Goal: Information Seeking & Learning: Find specific fact

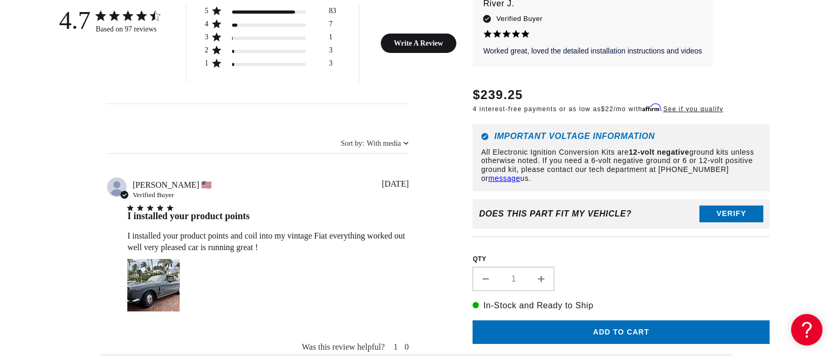
scroll to position [776, 0]
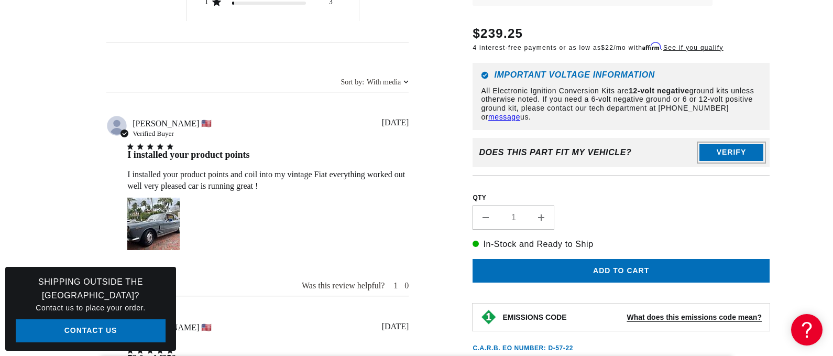
click at [721, 144] on button "Verify" at bounding box center [731, 152] width 64 height 17
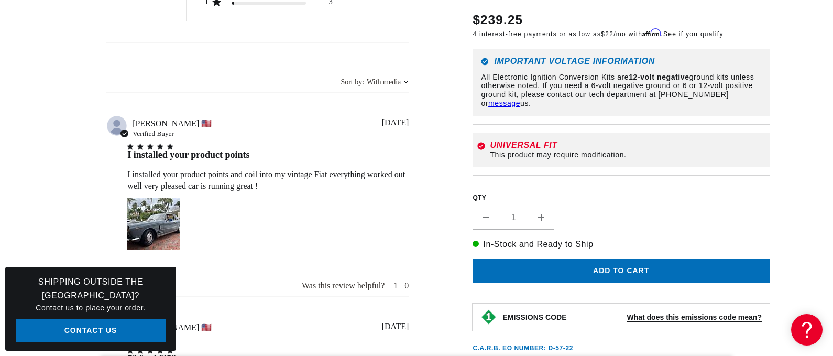
click at [772, 152] on section "97 Reviews" at bounding box center [416, 162] width 758 height 1582
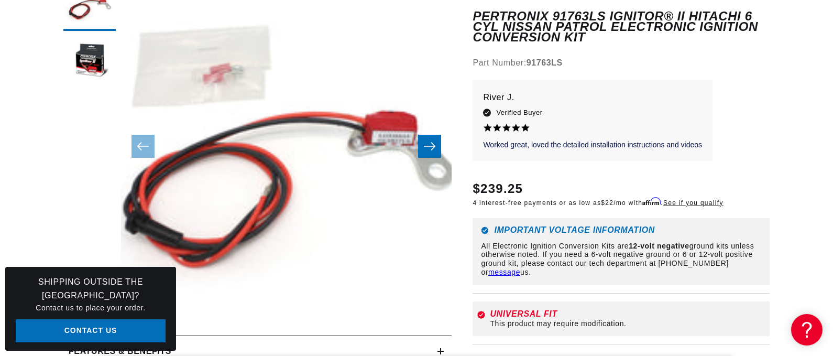
scroll to position [0, 0]
click at [436, 149] on button "Slide right" at bounding box center [429, 146] width 23 height 23
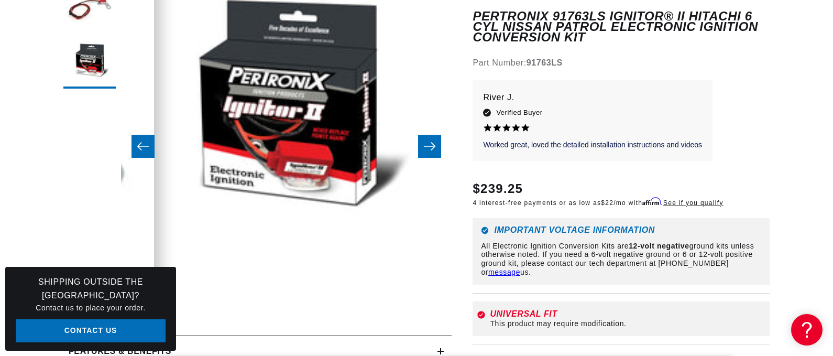
scroll to position [0, 654]
click at [426, 146] on icon "Slide right" at bounding box center [429, 146] width 13 height 10
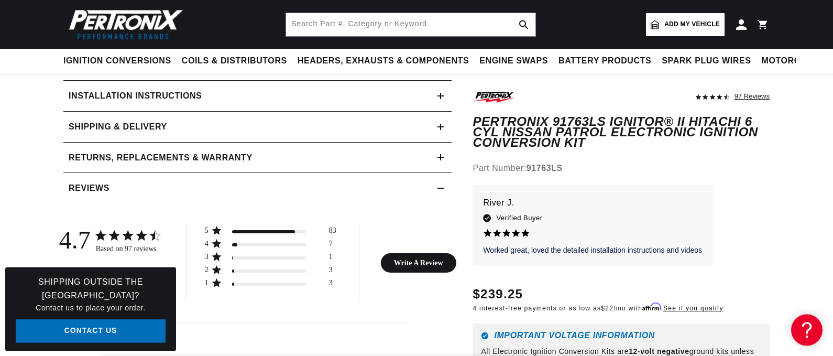
scroll to position [418, 0]
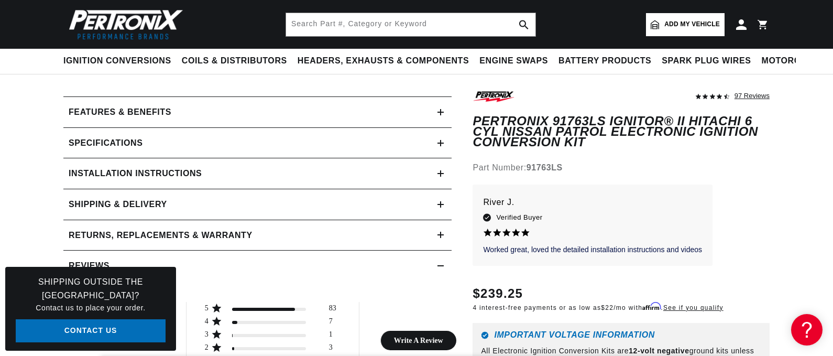
click at [441, 146] on summary "Specifications" at bounding box center [257, 143] width 388 height 30
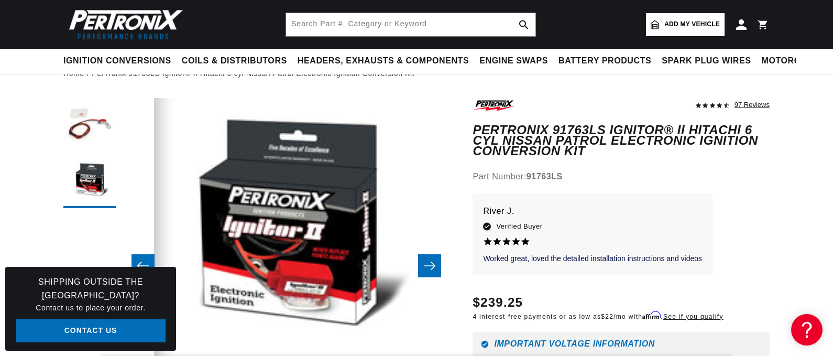
scroll to position [0, 0]
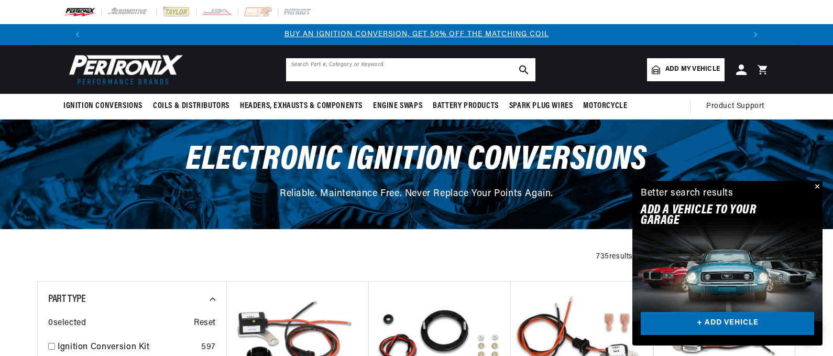
click at [311, 69] on input "text" at bounding box center [410, 69] width 249 height 23
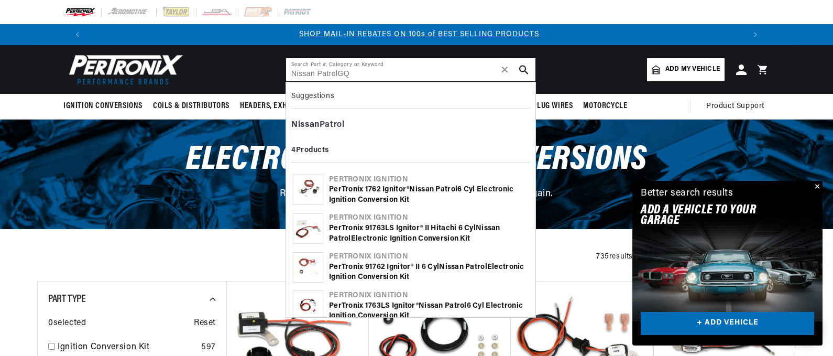
type input "Nissan PatrolGQ"
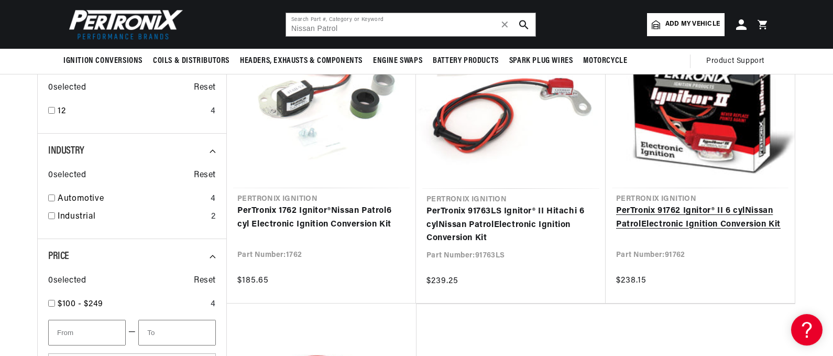
scroll to position [239, 0]
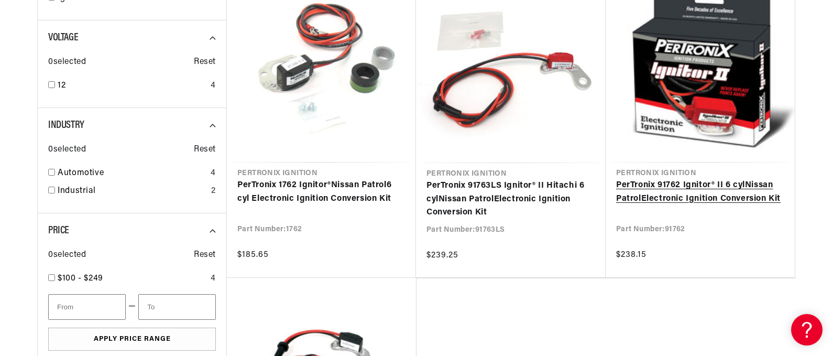
click at [690, 189] on link "PerTronix 91762 Ignitor® II 6 cyl Nissan Patrol Electronic Ignition Conversion …" at bounding box center [700, 192] width 168 height 27
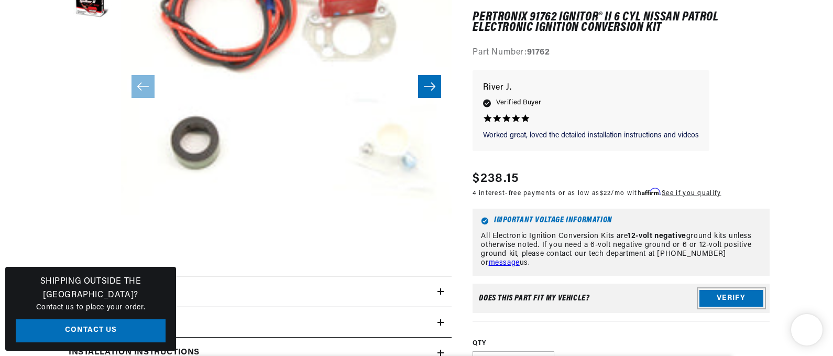
click at [732, 293] on button "Verify" at bounding box center [731, 298] width 64 height 17
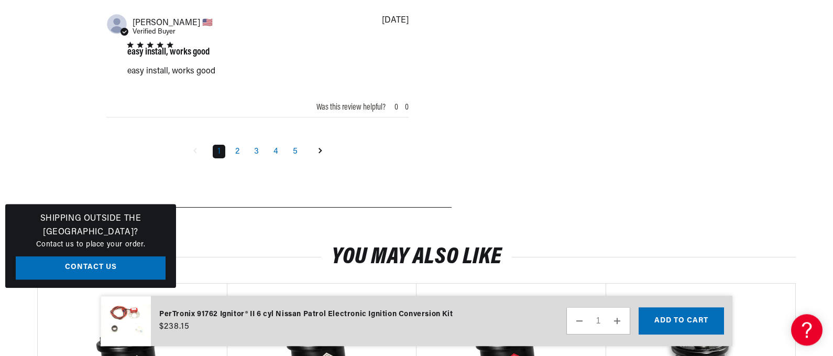
scroll to position [1612, 0]
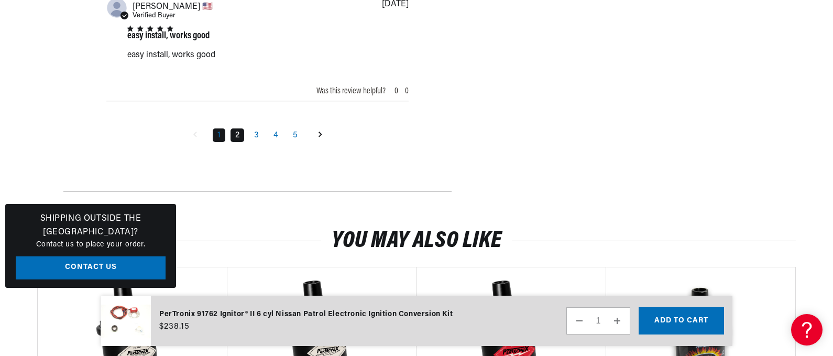
click at [238, 138] on link "2" at bounding box center [237, 135] width 14 height 14
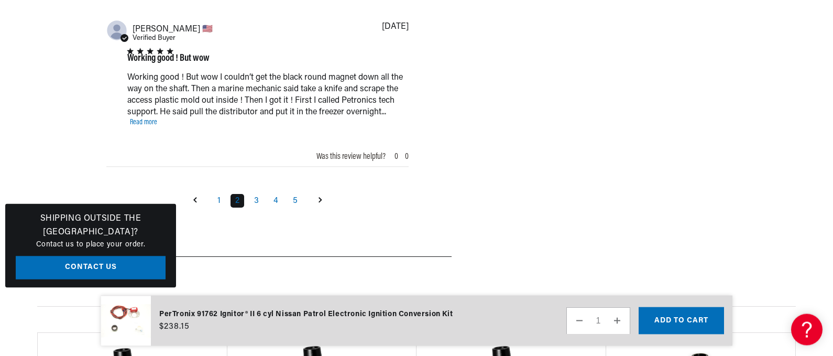
scroll to position [1586, 0]
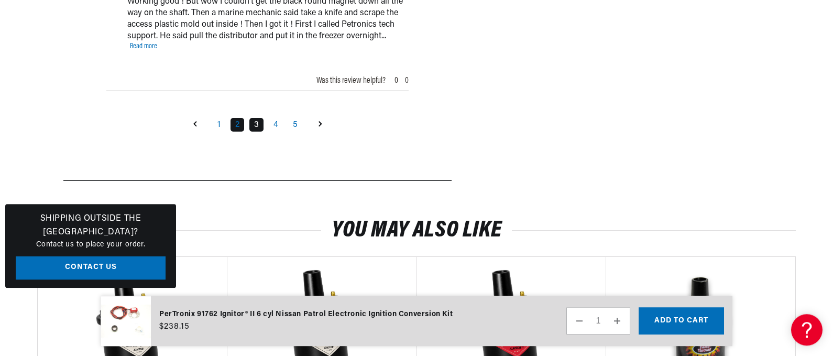
click at [261, 118] on link "3" at bounding box center [256, 125] width 14 height 14
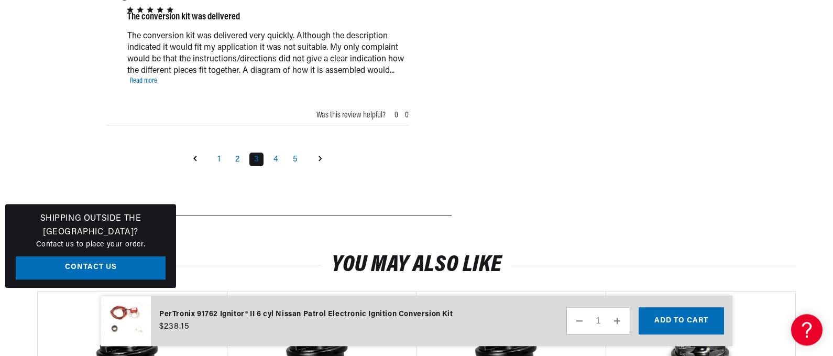
scroll to position [1467, 0]
click at [280, 153] on link "4" at bounding box center [276, 158] width 14 height 14
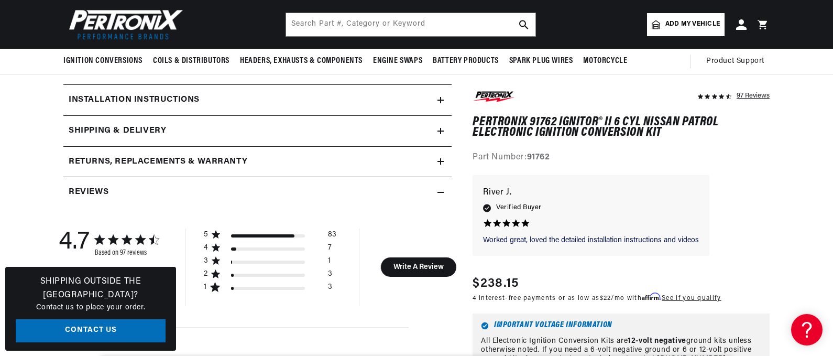
scroll to position [392, 0]
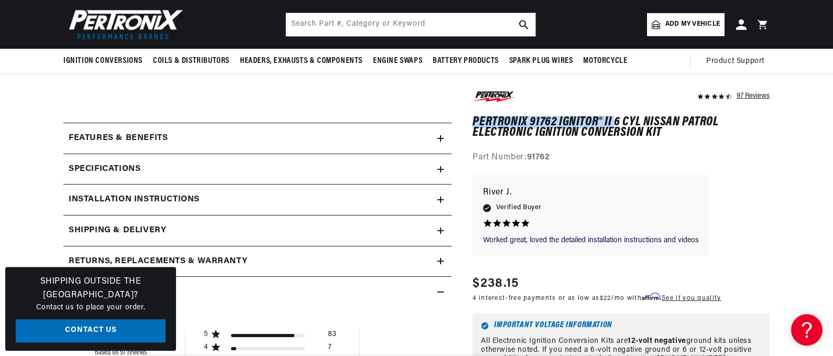
drag, startPoint x: 475, startPoint y: 117, endPoint x: 591, endPoint y: 118, distance: 116.3
click at [613, 118] on h1 "PerTronix 91762 Ignitor® II 6 cyl Nissan Patrol Electronic Ignition Conversion …" at bounding box center [620, 127] width 297 height 21
copy h1 "PerTronix 91762 Ignitor® II"
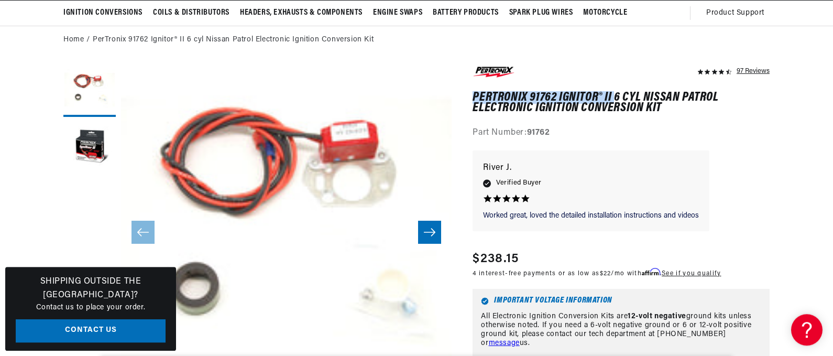
scroll to position [0, 0]
